Goal: Task Accomplishment & Management: Manage account settings

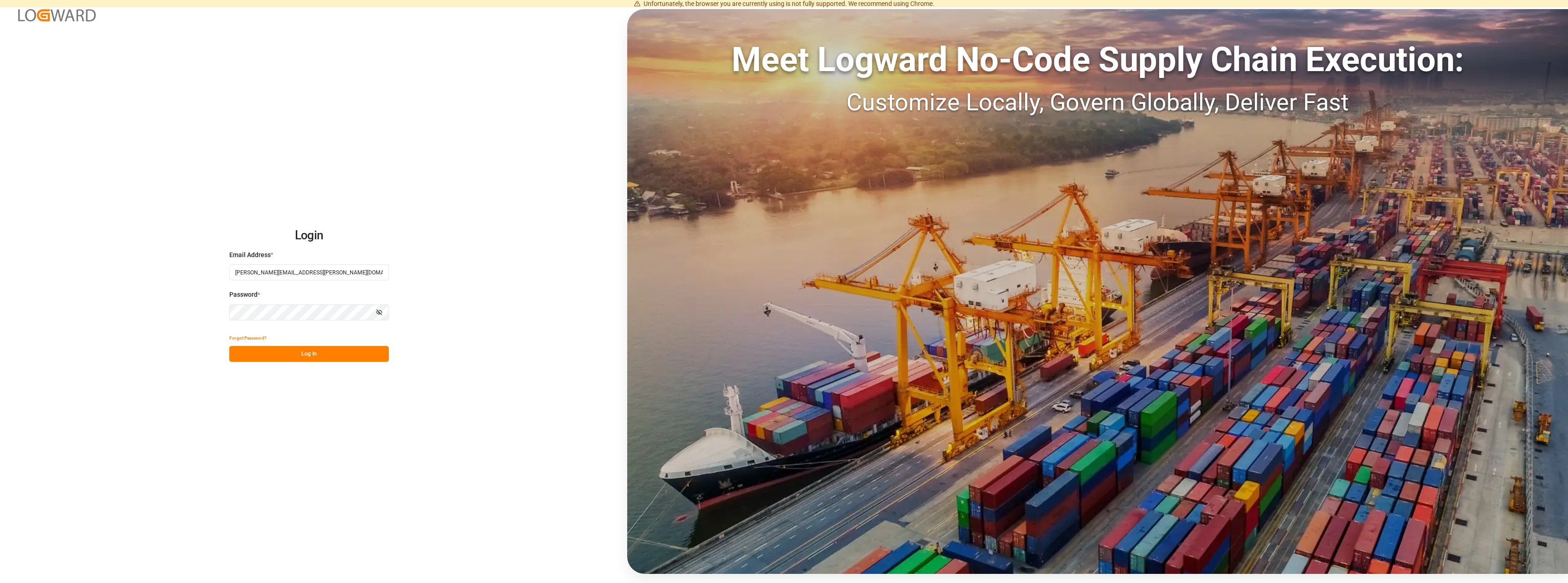
drag, startPoint x: 295, startPoint y: 353, endPoint x: 438, endPoint y: 438, distance: 166.4
click at [295, 353] on button "Log In" at bounding box center [309, 354] width 159 height 16
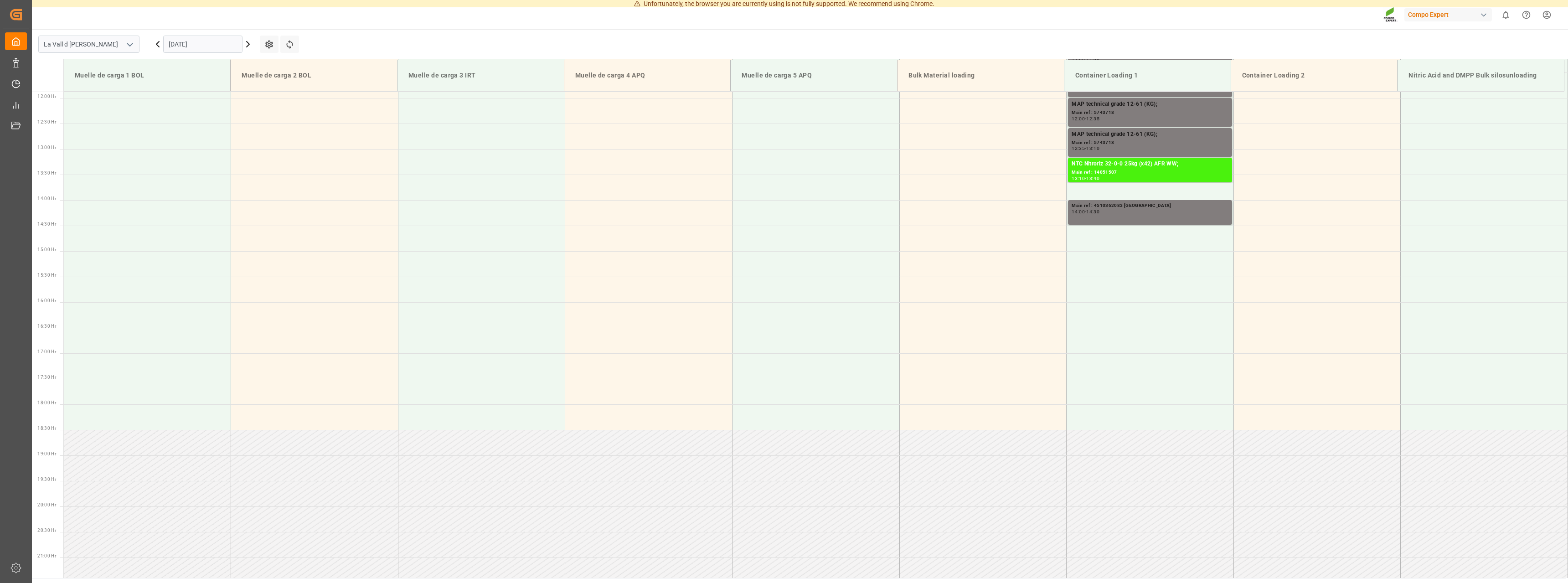
scroll to position [607, 0]
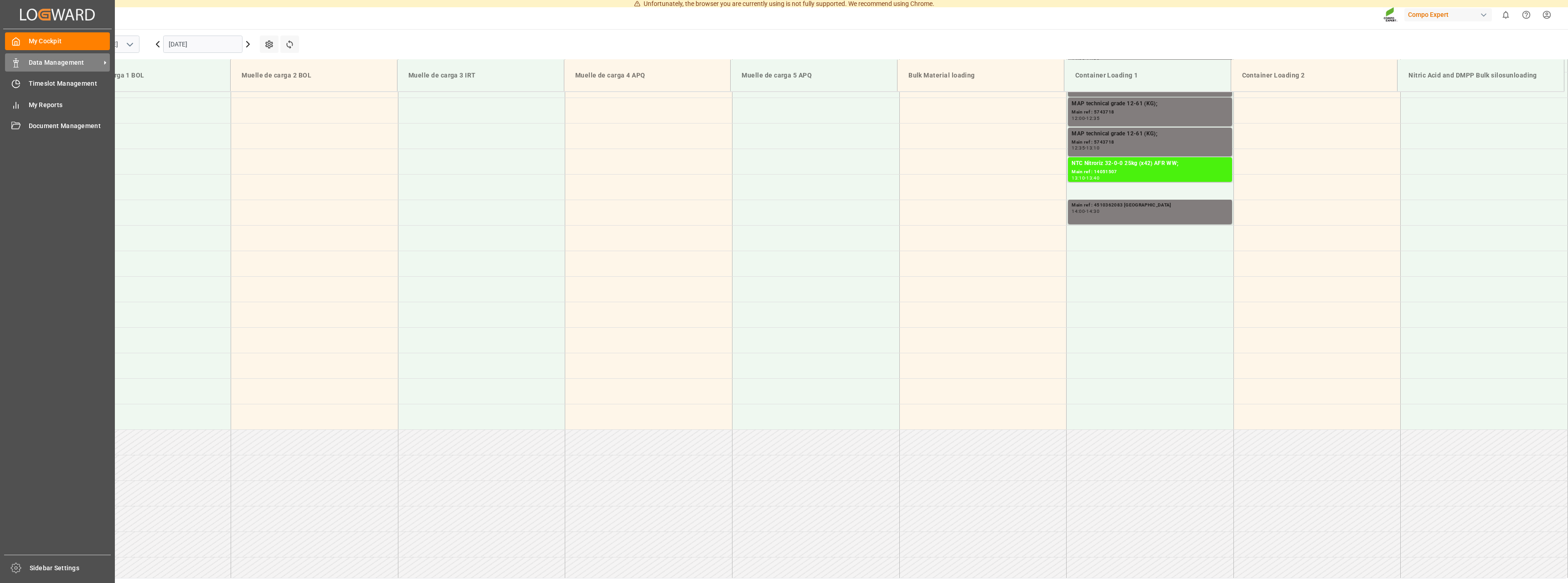
click at [21, 61] on div "Data Management Data Management" at bounding box center [57, 62] width 105 height 18
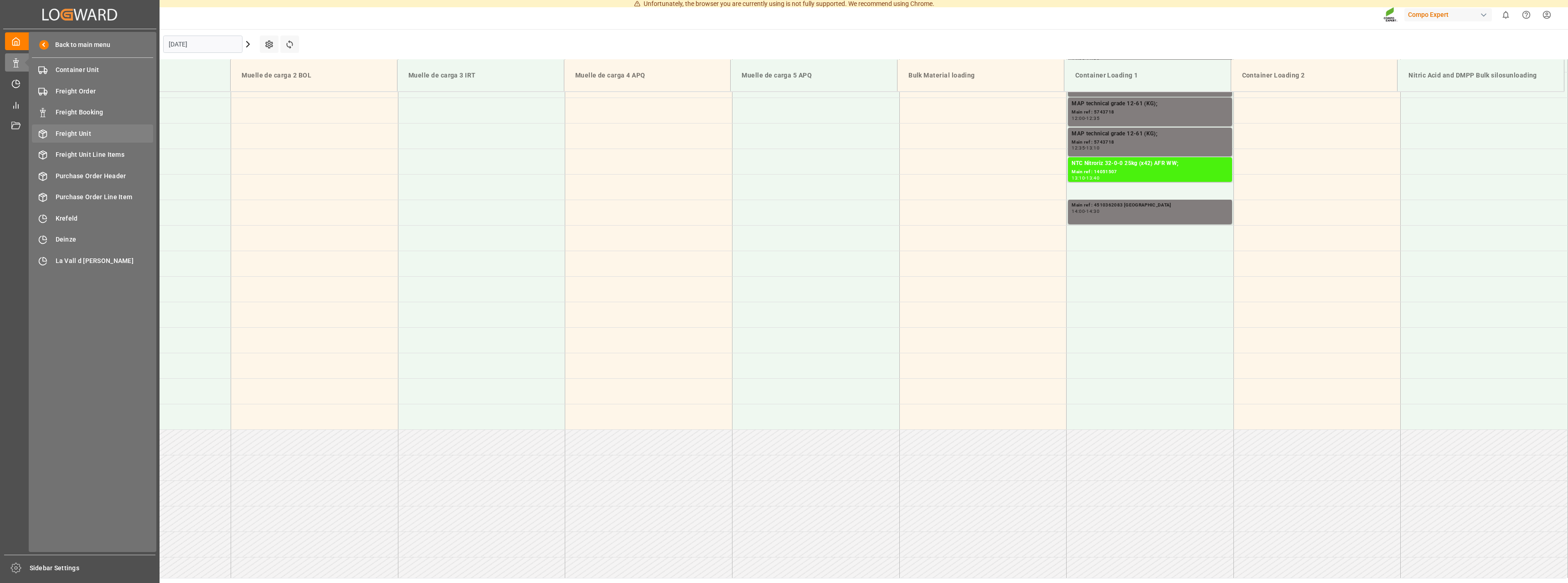
click at [74, 134] on span "Freight Unit" at bounding box center [104, 134] width 98 height 10
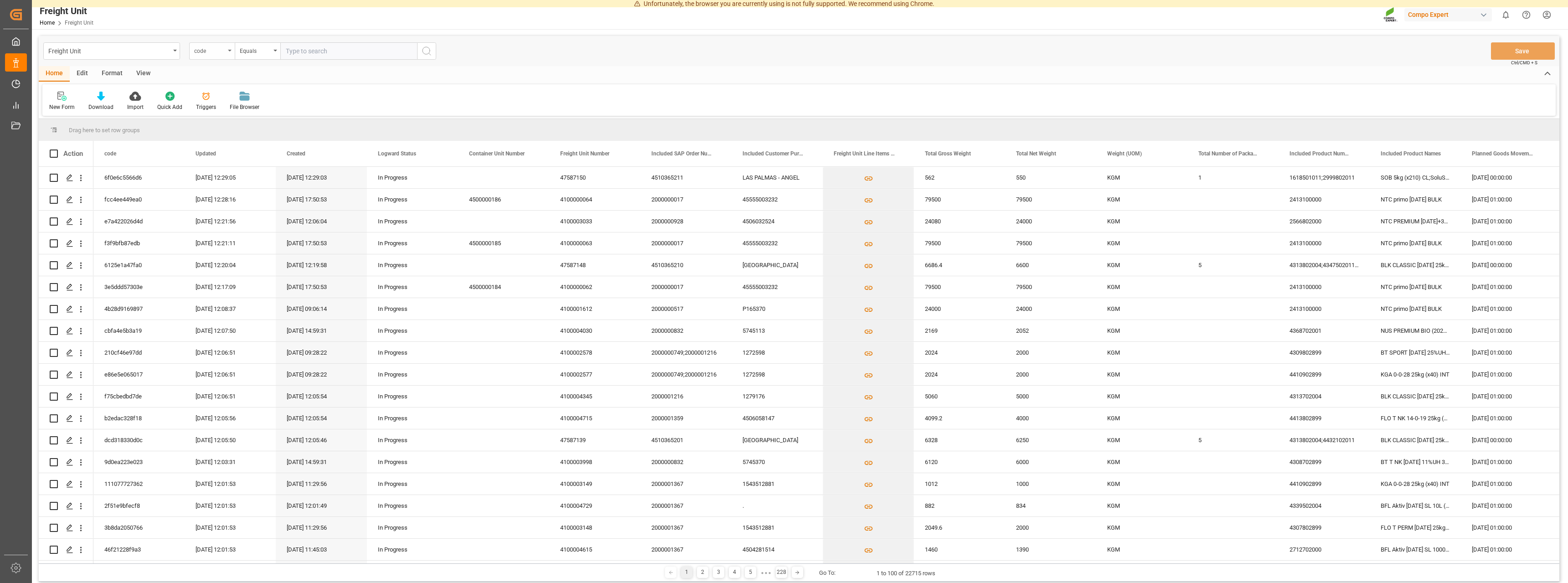
click at [230, 54] on div "code" at bounding box center [212, 51] width 46 height 17
type input "sap"
click at [284, 97] on div "Included SAP Order Number" at bounding box center [257, 93] width 136 height 19
click at [302, 57] on input "text" at bounding box center [349, 51] width 137 height 17
paste input "[URL][DOMAIN_NAME]"
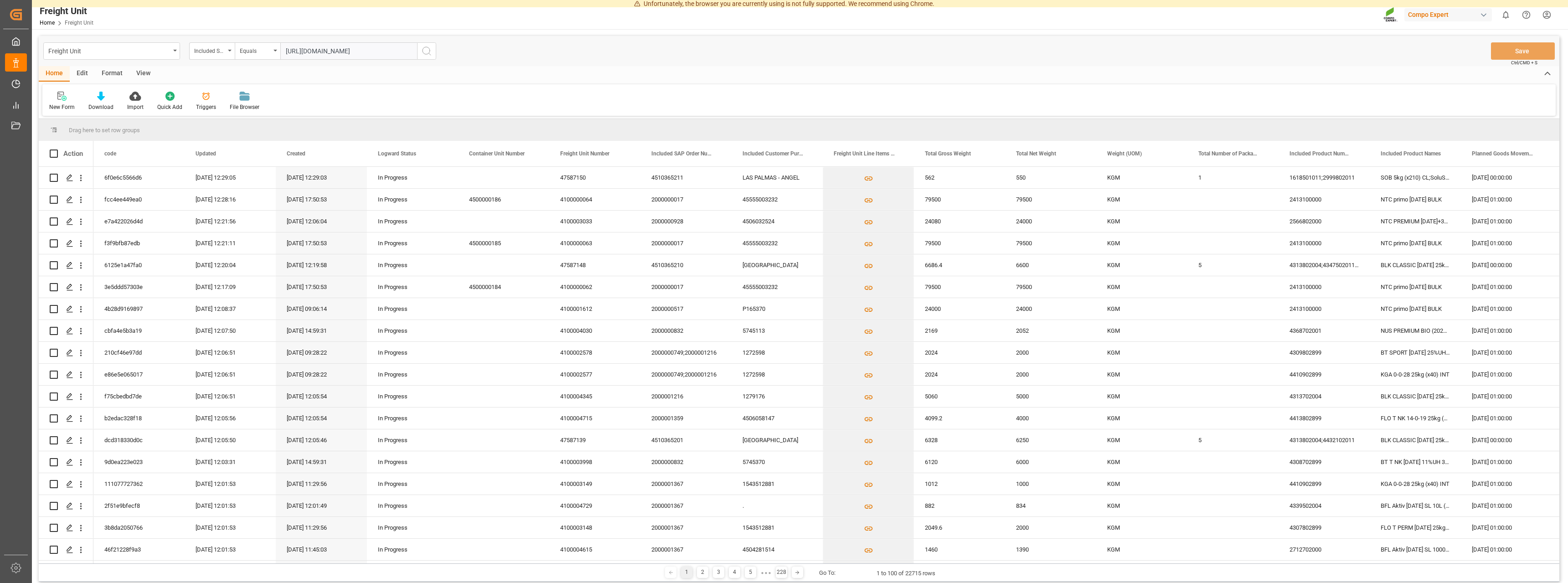
scroll to position [0, 88]
drag, startPoint x: 287, startPoint y: 50, endPoint x: 558, endPoint y: 57, distance: 271.1
click at [417, 52] on input "[URL][DOMAIN_NAME]" at bounding box center [349, 51] width 137 height 17
type input "h"
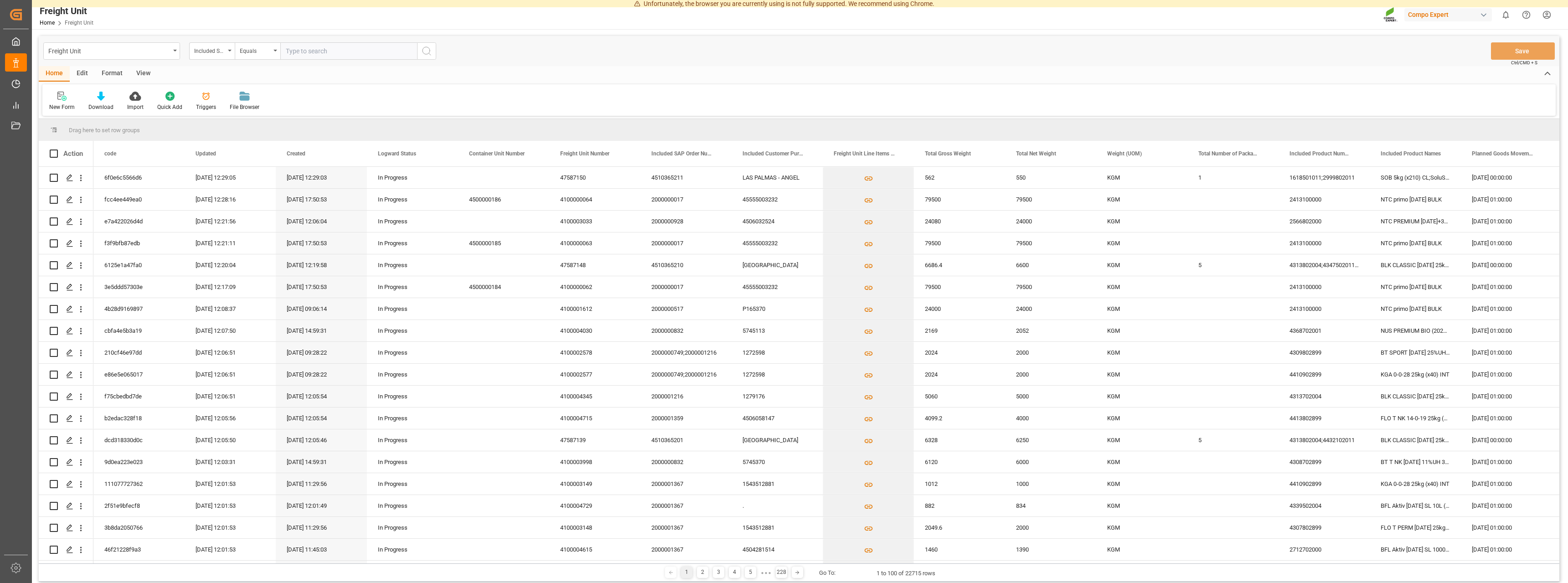
click at [314, 51] on input "text" at bounding box center [349, 51] width 137 height 17
paste input "4510363252"
type input "4510363252;"
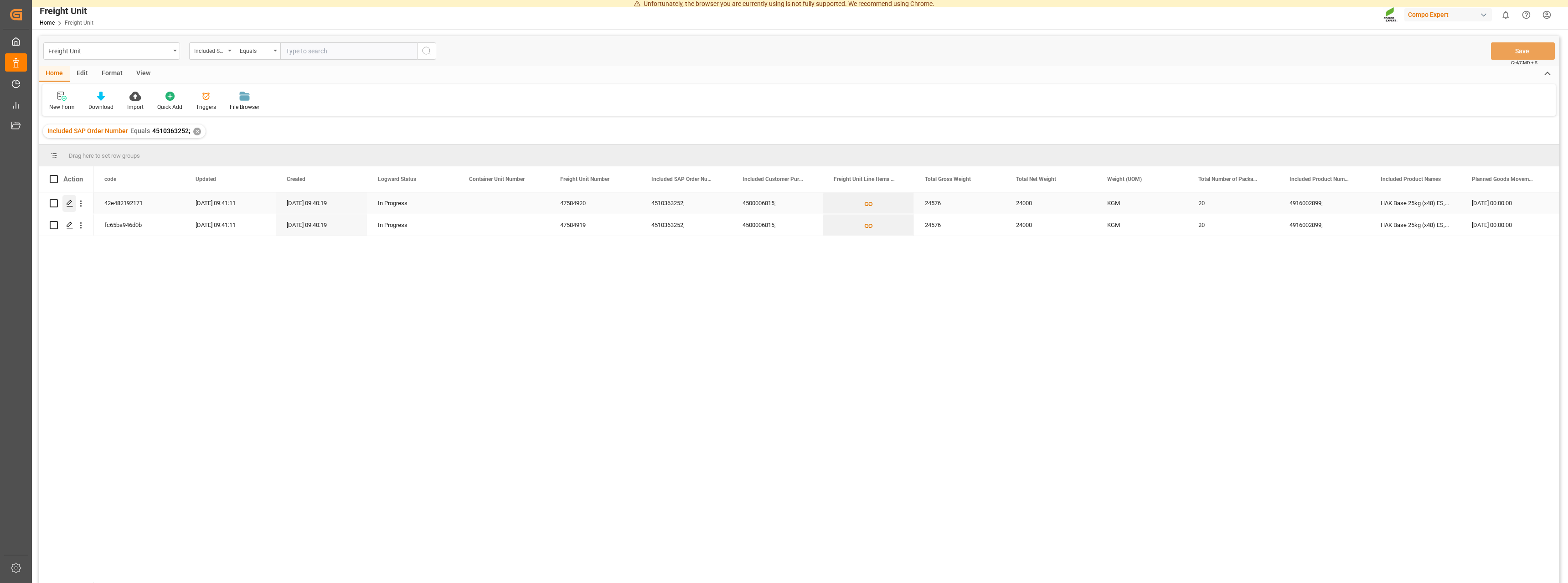
click at [69, 201] on polygon "Press SPACE to select this row." at bounding box center [69, 202] width 4 height 4
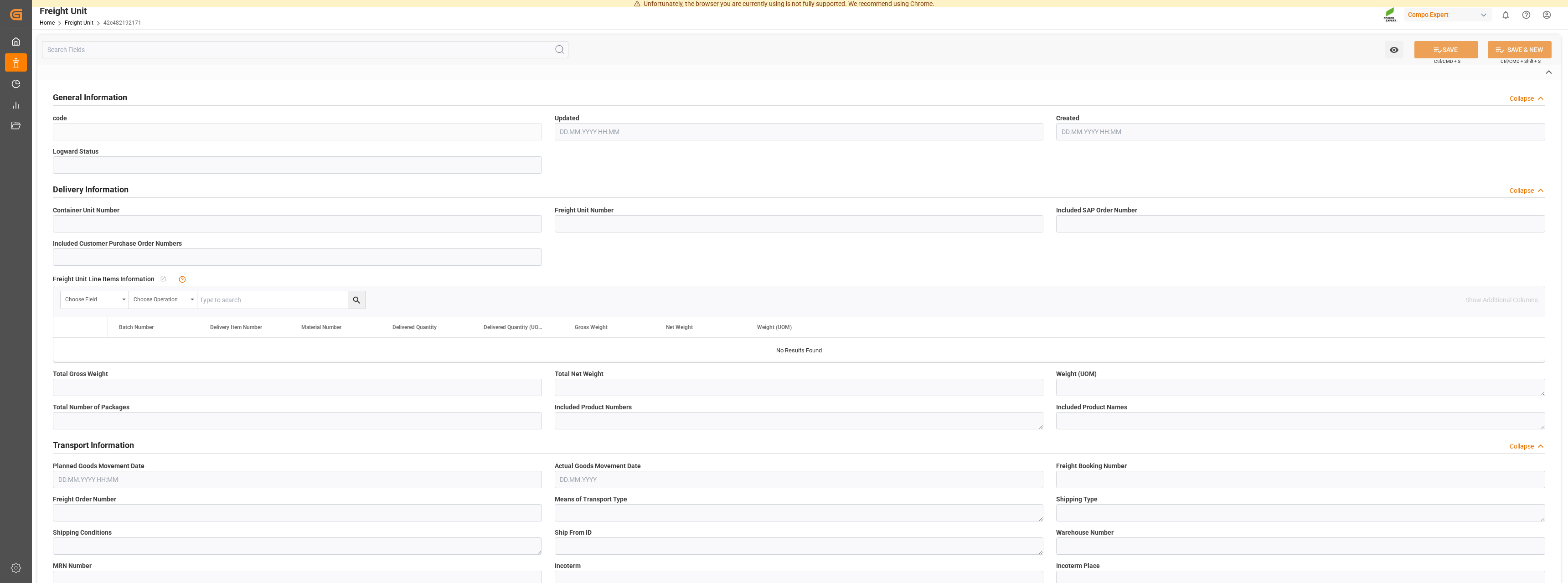
type input "42e482192171"
type input "In Progress"
type input "47584920"
type input "4510363252;"
type input "4500006815;"
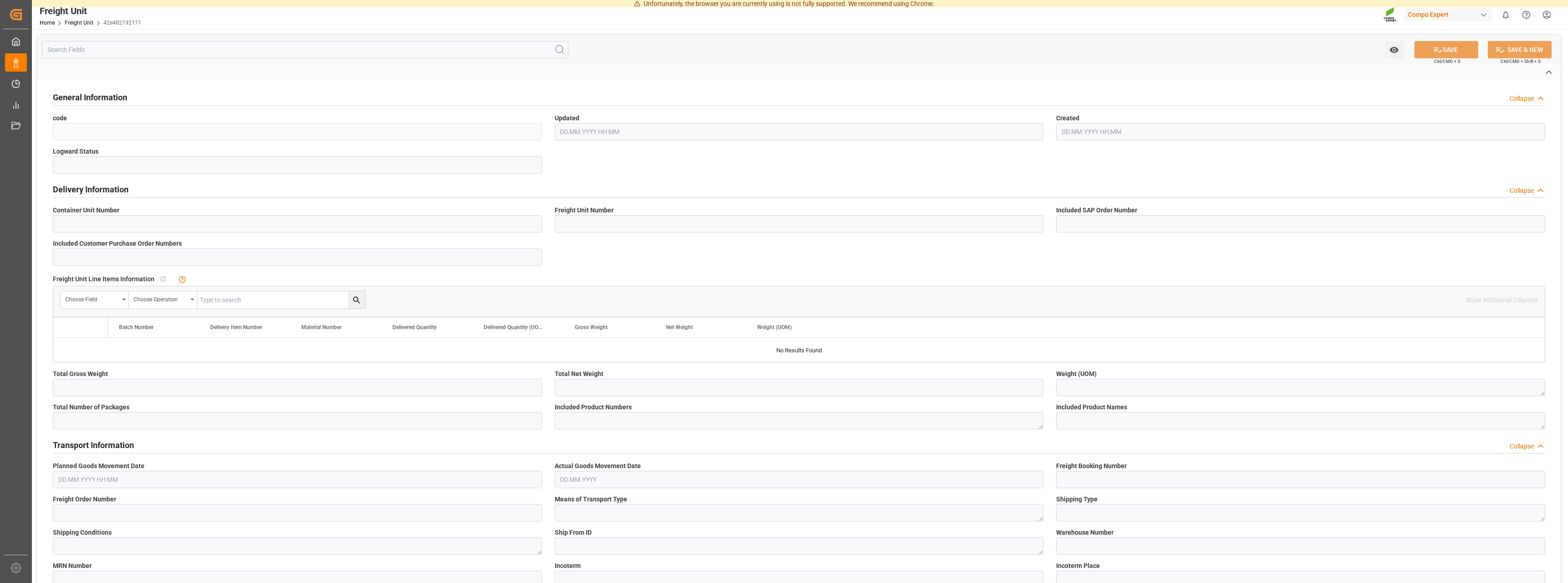
type textarea "KGM"
type textarea "4916002899;"
type textarea "HAK Base 25kg (x48) ES,PT,AR,FR,IT MSE;"
type input "14050541"
type textarea "0020"
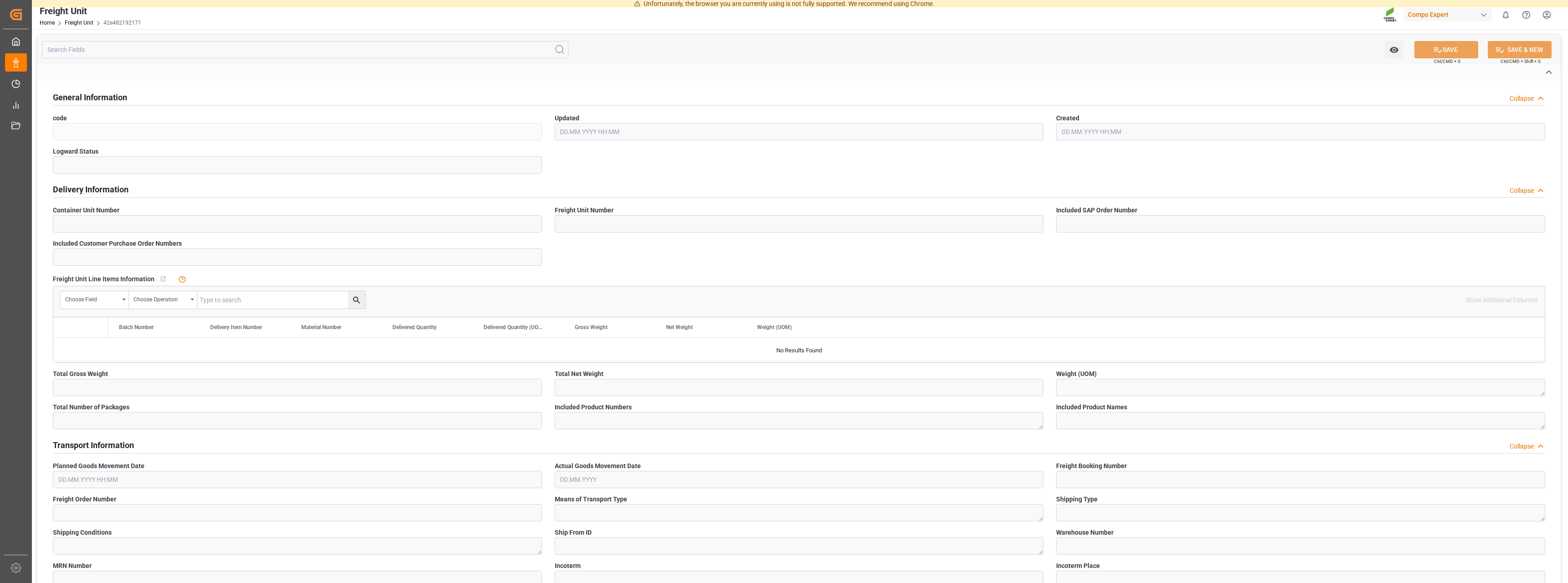
type textarea "10"
type textarea "Z1"
type textarea "3080"
type input "3150"
type textarea "CIF"
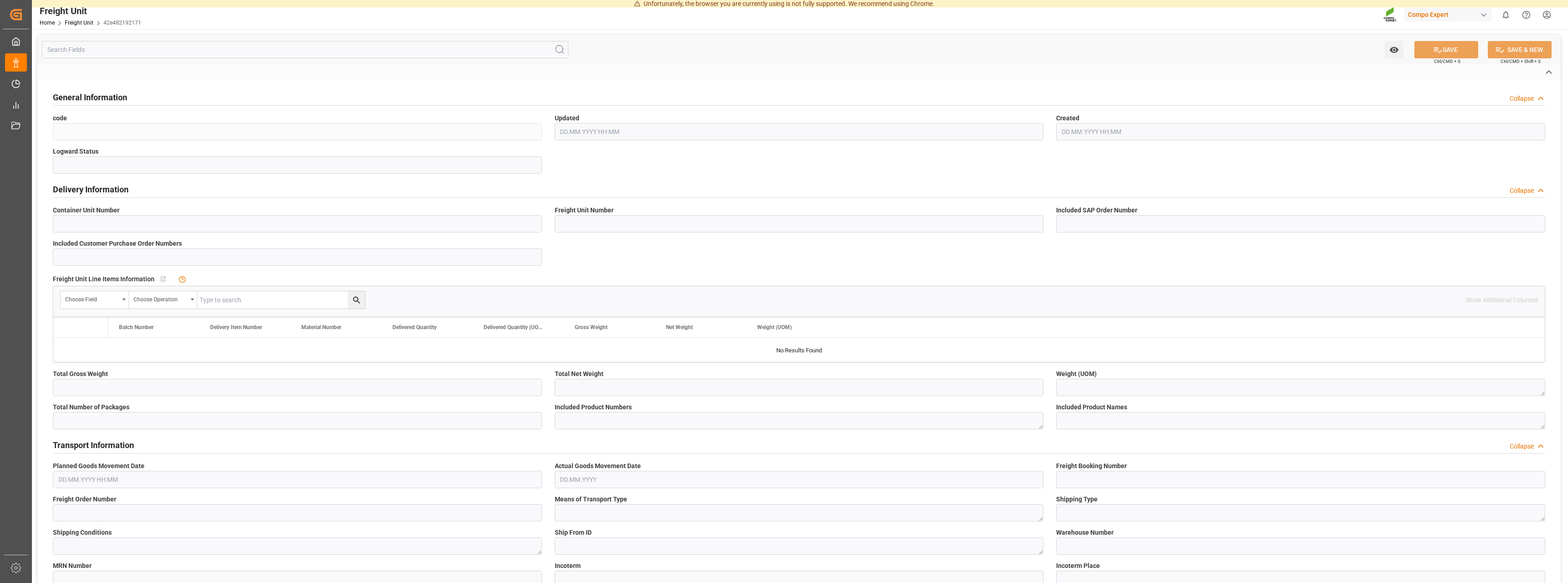
type textarea "."
type textarea "8300440"
type textarea "251297981370-265"
type textarea "[EMAIL_ADDRESS][DOMAIN_NAME]"
type textarea "3753956"
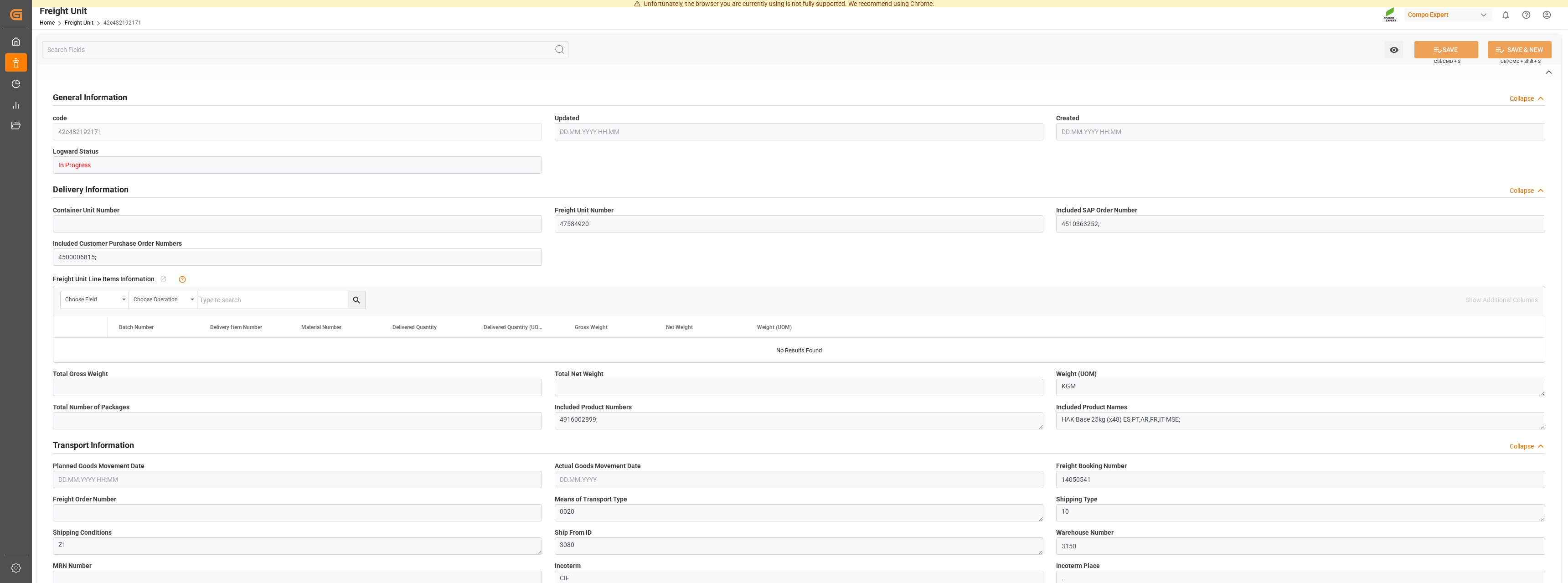
type input "24576"
type input "24000"
type input "20"
type input "[DATE] 07:41"
type input "[DATE] 07:40"
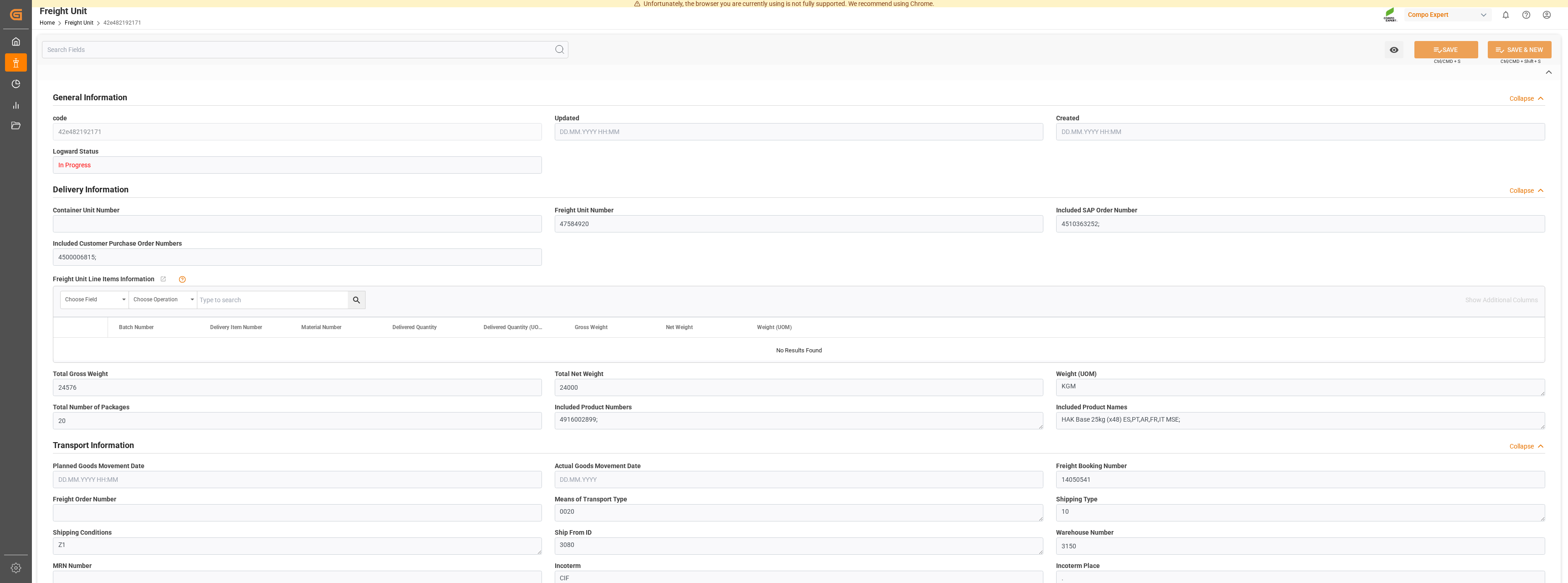
type input "[DATE] 00:00"
